Goal: Information Seeking & Learning: Check status

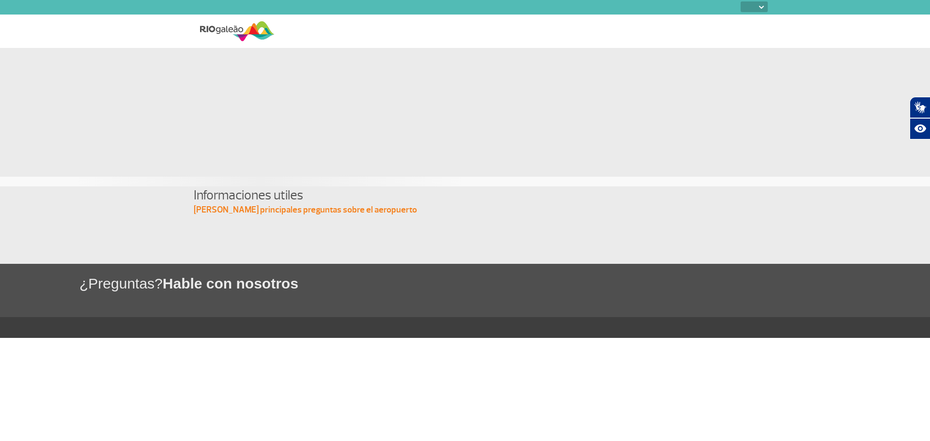
select select
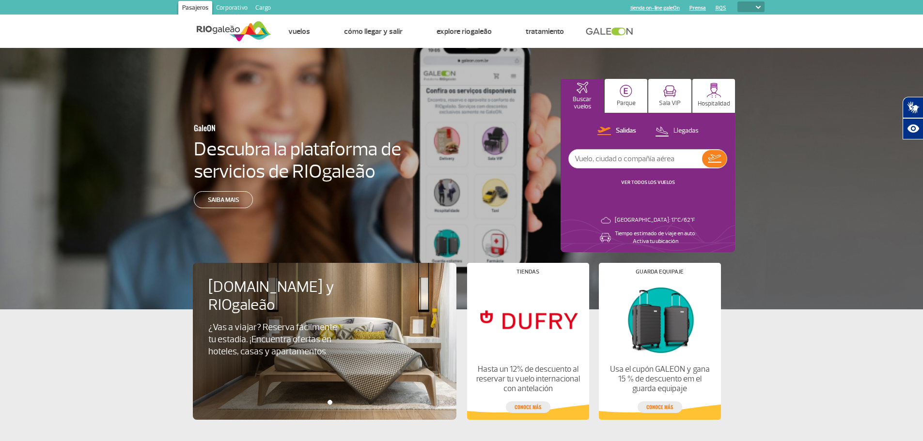
click at [616, 153] on input "text" at bounding box center [635, 159] width 133 height 18
type input "[GEOGRAPHIC_DATA]"
click at [711, 158] on img at bounding box center [714, 158] width 14 height 8
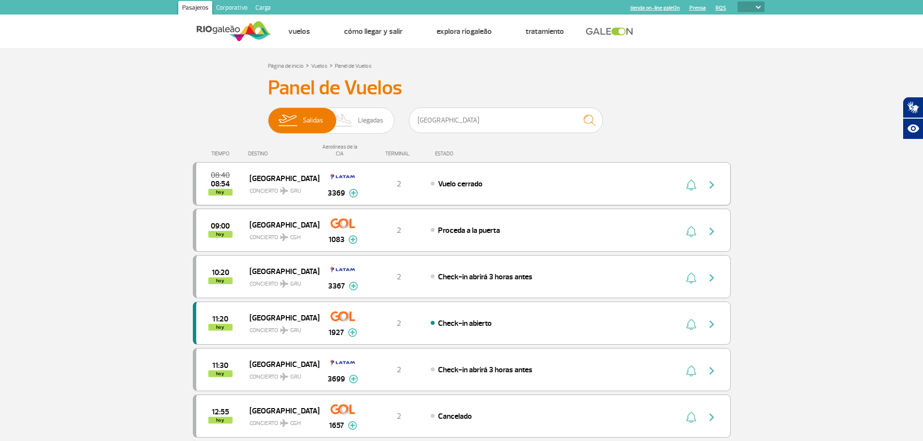
click at [354, 193] on img at bounding box center [353, 193] width 9 height 9
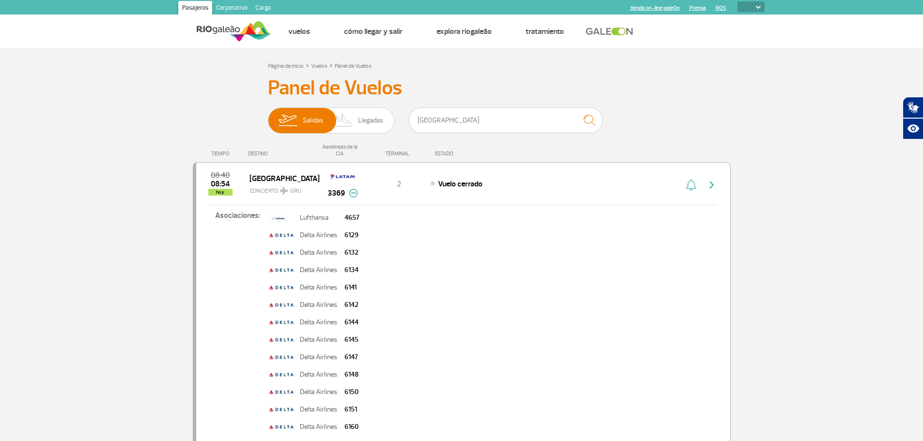
click at [354, 193] on img at bounding box center [353, 193] width 9 height 9
